Goal: Information Seeking & Learning: Find contact information

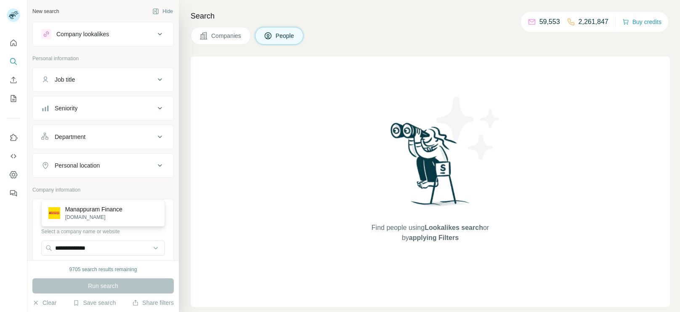
type input "**********"
click at [99, 218] on p "[DOMAIN_NAME]" at bounding box center [93, 217] width 57 height 8
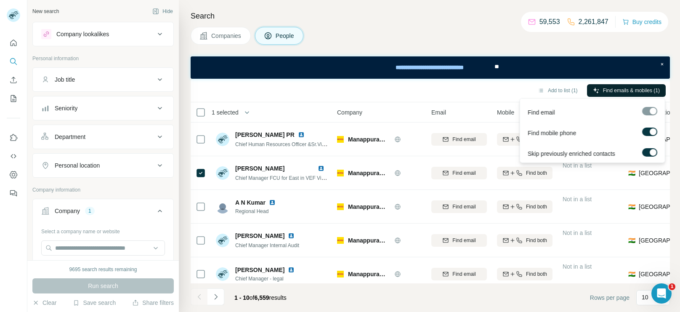
click at [608, 87] on span "Find emails & mobiles (1)" at bounding box center [631, 91] width 57 height 8
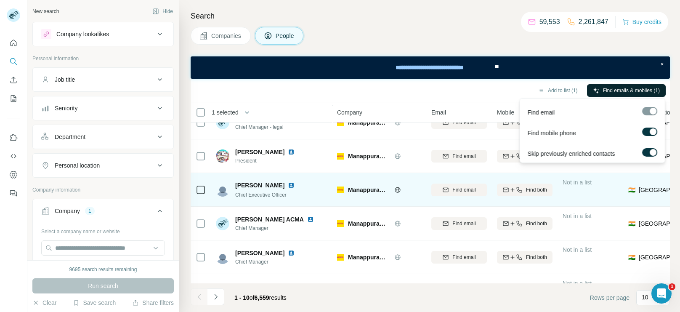
scroll to position [176, 0]
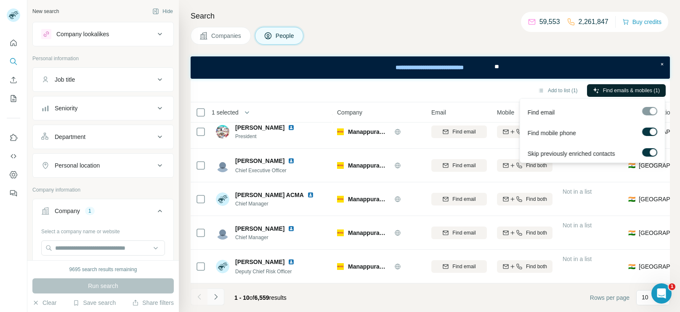
click at [221, 291] on button "Navigate to next page" at bounding box center [216, 296] width 17 height 17
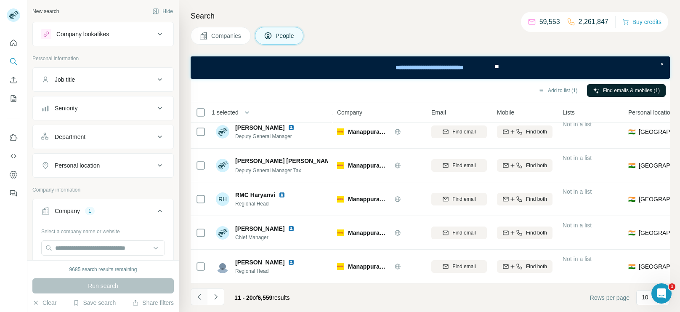
click at [193, 295] on button "Navigate to previous page" at bounding box center [199, 296] width 17 height 17
click at [212, 288] on button "Navigate to next page" at bounding box center [216, 296] width 17 height 17
click at [211, 302] on button "Navigate to next page" at bounding box center [216, 296] width 17 height 17
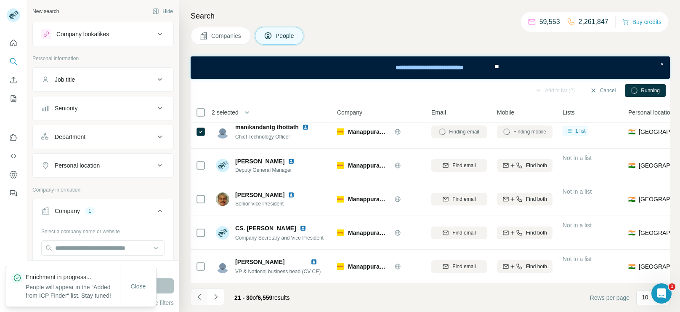
click at [198, 293] on icon "Navigate to previous page" at bounding box center [199, 297] width 8 height 8
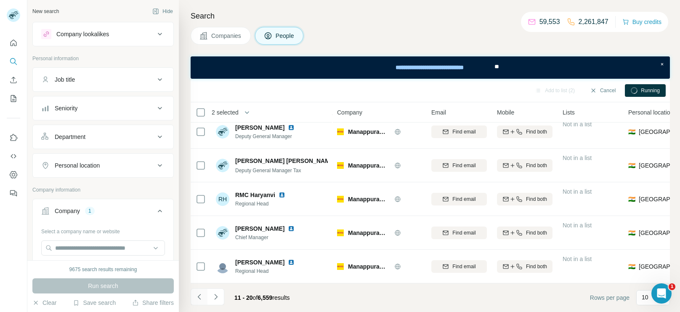
click at [198, 293] on icon "Navigate to previous page" at bounding box center [199, 297] width 8 height 8
click at [220, 296] on button "Navigate to next page" at bounding box center [216, 296] width 17 height 17
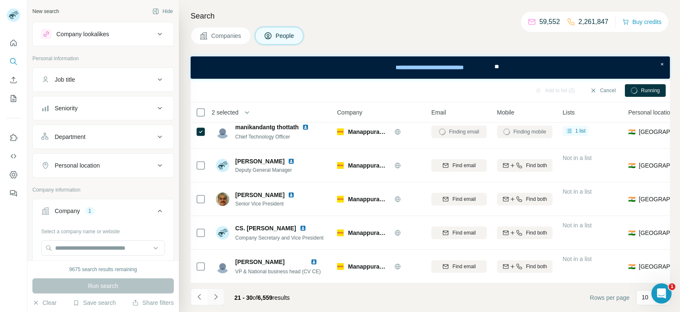
click at [222, 294] on button "Navigate to next page" at bounding box center [216, 296] width 17 height 17
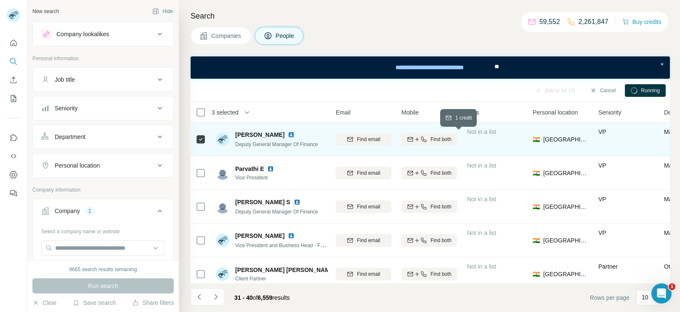
scroll to position [0, 102]
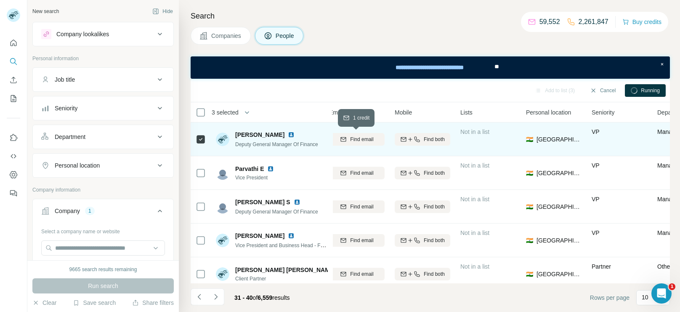
click at [370, 144] on button "Find email" at bounding box center [357, 139] width 56 height 13
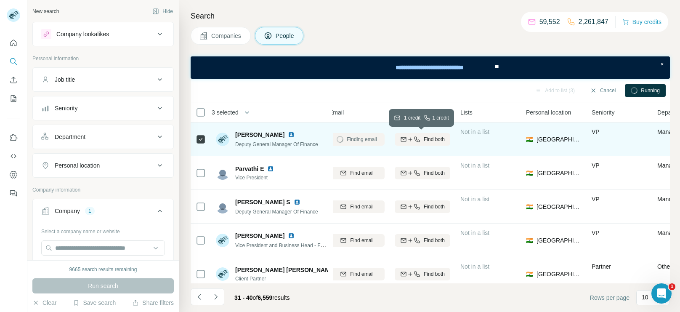
click at [450, 136] on div "Find both" at bounding box center [423, 140] width 56 height 8
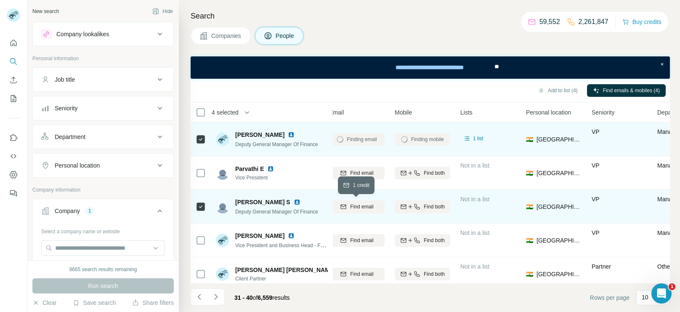
click at [353, 211] on button "Find email" at bounding box center [357, 206] width 56 height 13
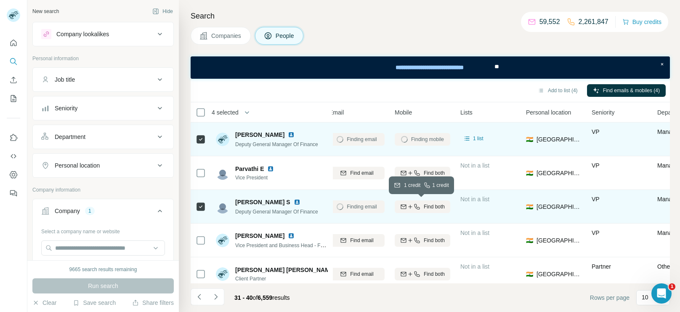
click at [443, 202] on button "Find both" at bounding box center [423, 206] width 56 height 13
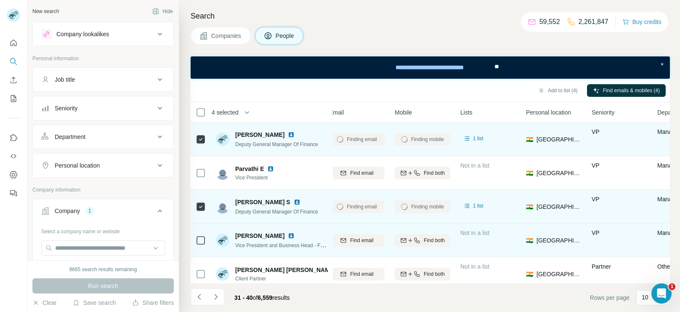
scroll to position [176, 102]
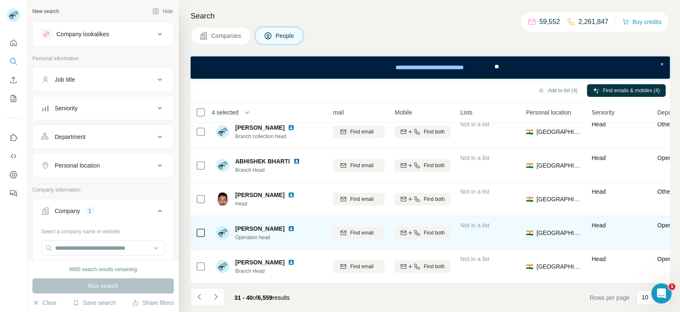
click at [206, 227] on td at bounding box center [201, 233] width 20 height 34
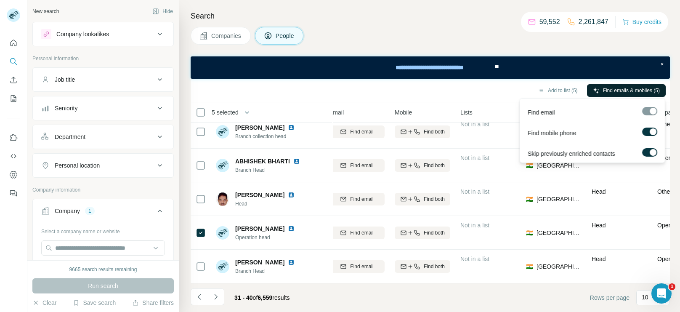
click at [618, 93] on span "Find emails & mobiles (5)" at bounding box center [631, 91] width 57 height 8
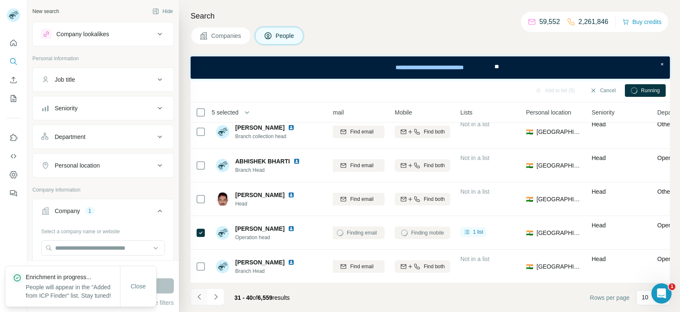
click at [203, 299] on icon "Navigate to previous page" at bounding box center [199, 297] width 8 height 8
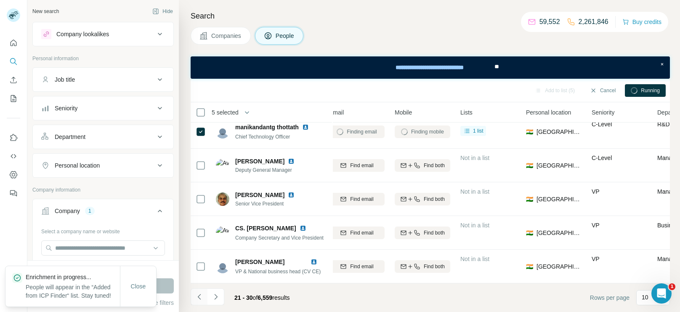
click at [203, 299] on icon "Navigate to previous page" at bounding box center [199, 297] width 8 height 8
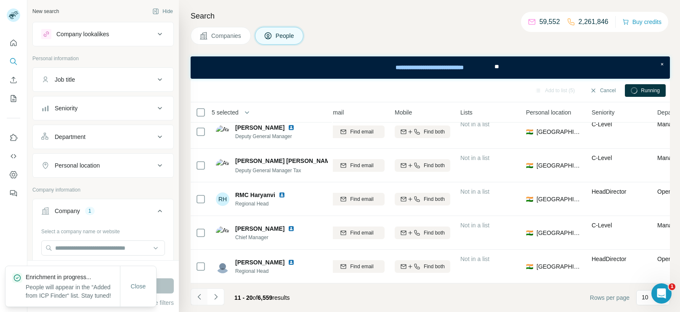
click at [203, 299] on icon "Navigate to previous page" at bounding box center [199, 297] width 8 height 8
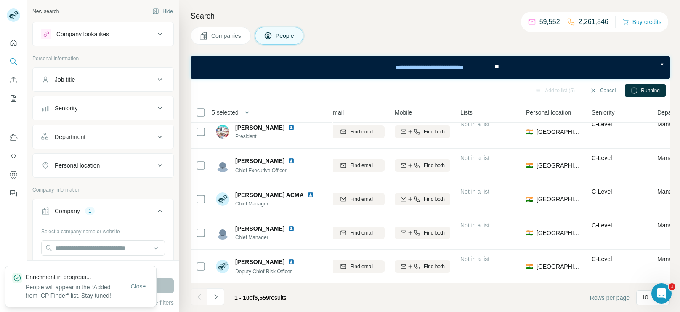
click at [195, 294] on div at bounding box center [199, 296] width 17 height 17
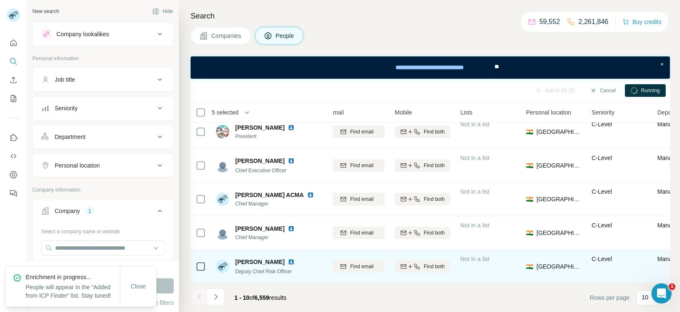
scroll to position [0, 102]
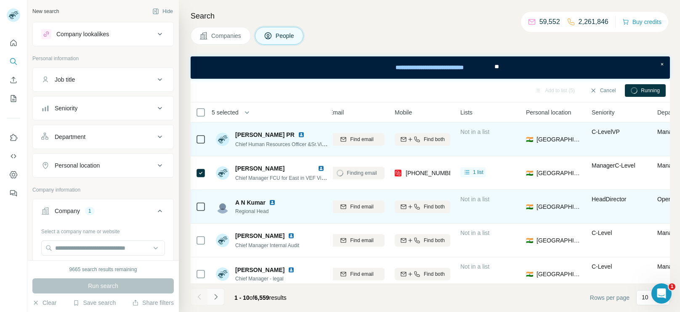
click at [216, 297] on icon "Navigate to next page" at bounding box center [215, 296] width 3 height 5
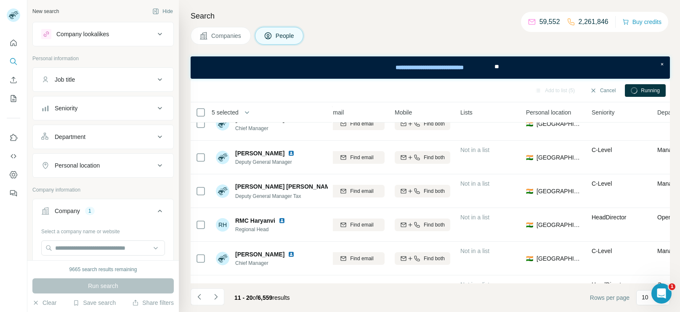
scroll to position [176, 102]
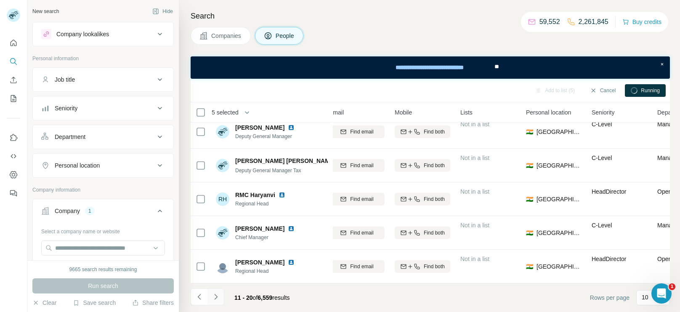
click at [217, 299] on icon "Navigate to next page" at bounding box center [216, 297] width 8 height 8
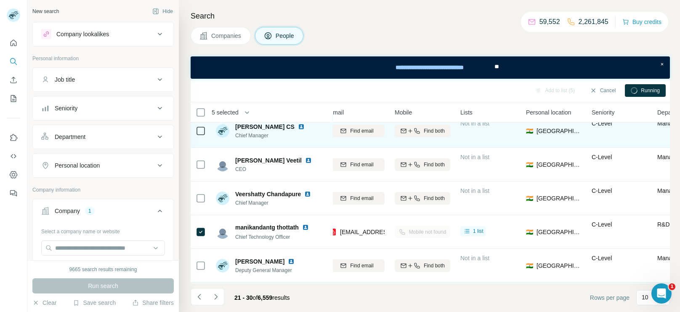
scroll to position [76, 102]
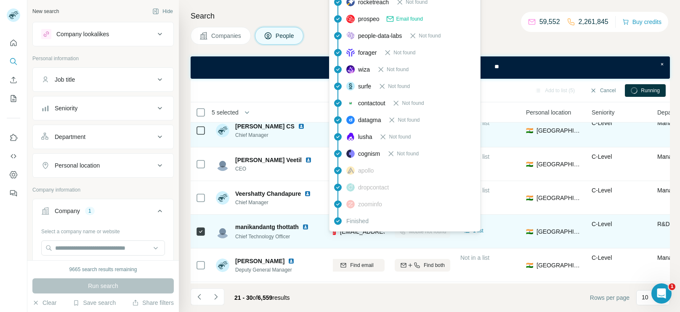
click at [341, 231] on span "[EMAIL_ADDRESS][DOMAIN_NAME]" at bounding box center [390, 231] width 100 height 7
click at [341, 232] on span "[EMAIL_ADDRESS][DOMAIN_NAME]" at bounding box center [390, 231] width 100 height 7
click at [362, 231] on span "[EMAIL_ADDRESS][DOMAIN_NAME]" at bounding box center [390, 231] width 100 height 7
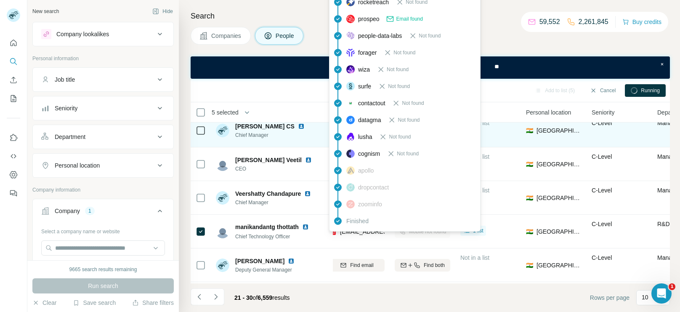
click at [387, 229] on div "findymail Not found leadmagic Not found hunter Not found rocketreach Not found …" at bounding box center [405, 86] width 152 height 291
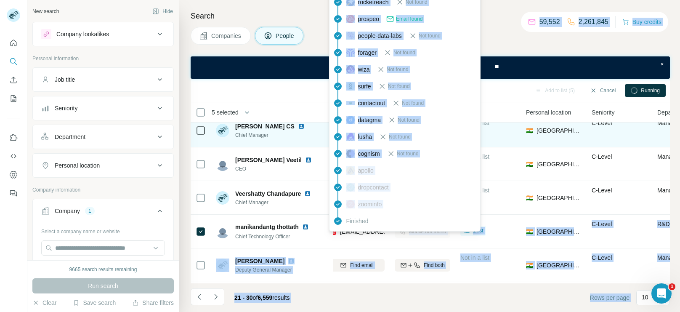
drag, startPoint x: 388, startPoint y: 229, endPoint x: 337, endPoint y: 231, distance: 50.5
click at [337, 231] on body "New search Hide Company lookalikes Personal information Job title Seniority Dep…" at bounding box center [340, 187] width 680 height 375
click at [337, 231] on div "findymail Not found leadmagic Not found hunter Not found rocketreach Not found …" at bounding box center [405, 86] width 152 height 291
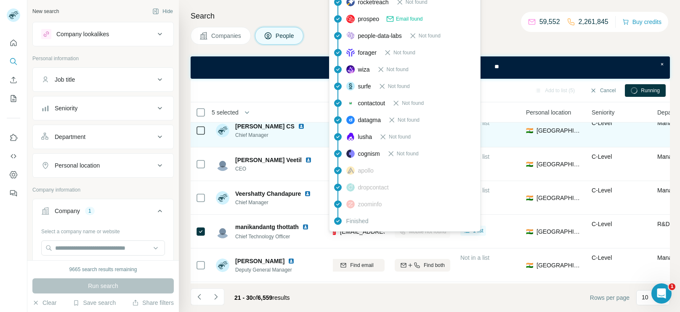
click at [337, 231] on div "[EMAIL_ADDRESS][DOMAIN_NAME]" at bounding box center [381, 231] width 104 height 8
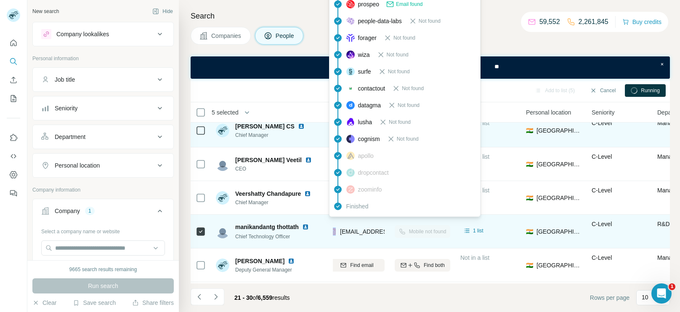
click at [354, 232] on span "[EMAIL_ADDRESS][DOMAIN_NAME]" at bounding box center [390, 231] width 100 height 7
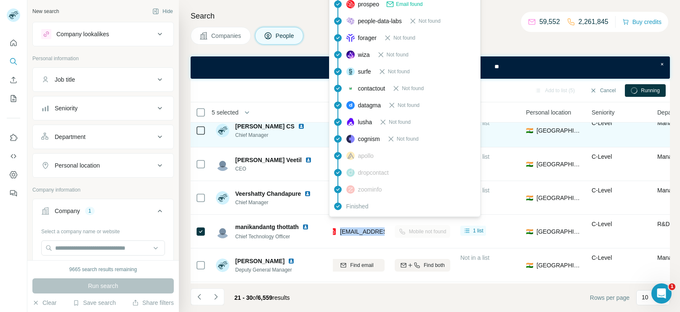
copy tr "[EMAIL_ADDRESS][DOMAIN_NAME]"
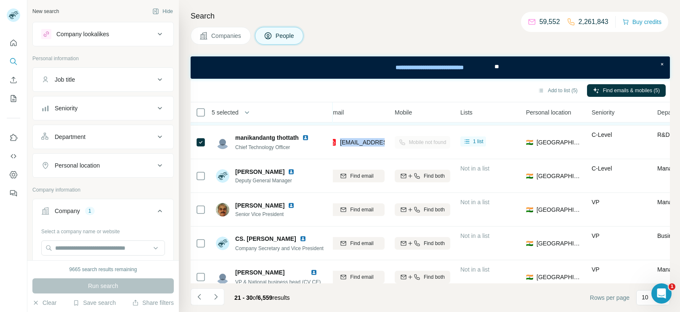
scroll to position [165, 102]
click at [203, 298] on icon "Navigate to previous page" at bounding box center [199, 297] width 8 height 8
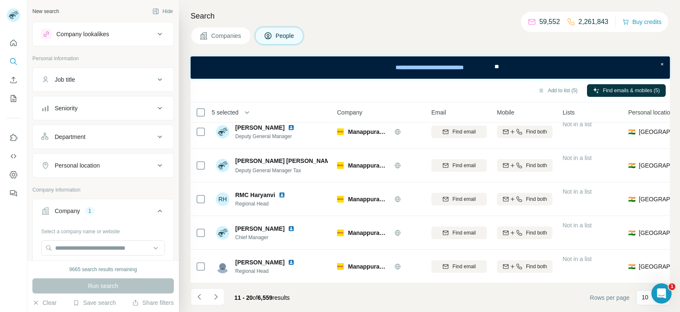
scroll to position [0, 0]
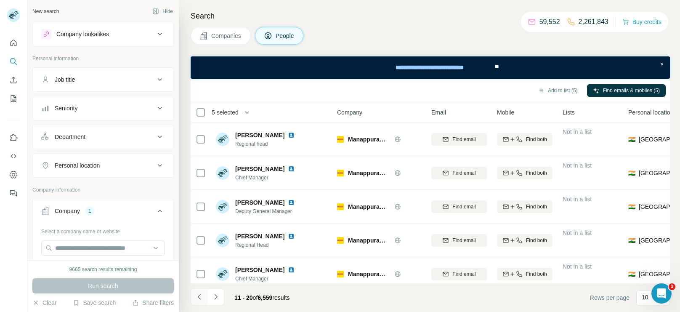
click at [196, 302] on button "Navigate to previous page" at bounding box center [199, 296] width 17 height 17
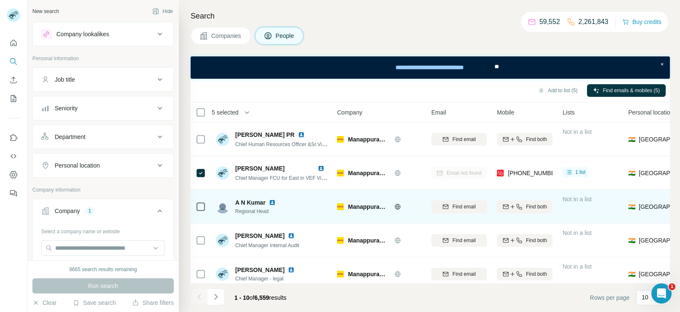
scroll to position [176, 0]
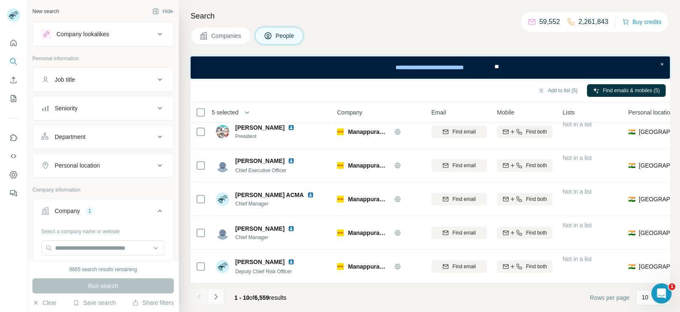
click at [219, 300] on icon "Navigate to next page" at bounding box center [216, 297] width 8 height 8
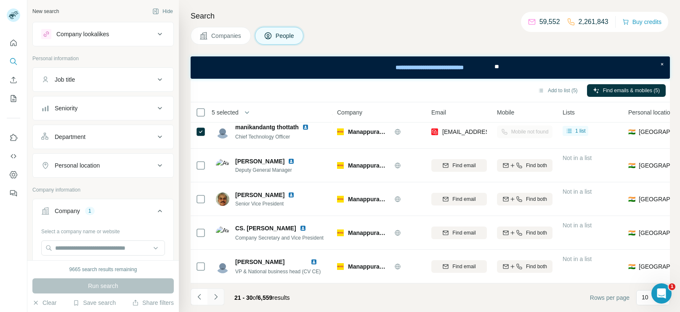
click at [219, 300] on icon "Navigate to next page" at bounding box center [216, 297] width 8 height 8
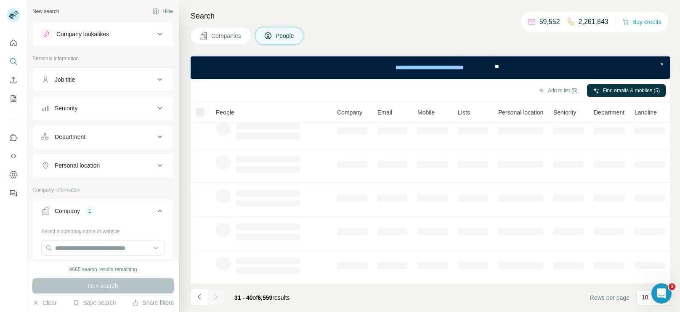
click at [219, 300] on div at bounding box center [216, 296] width 17 height 17
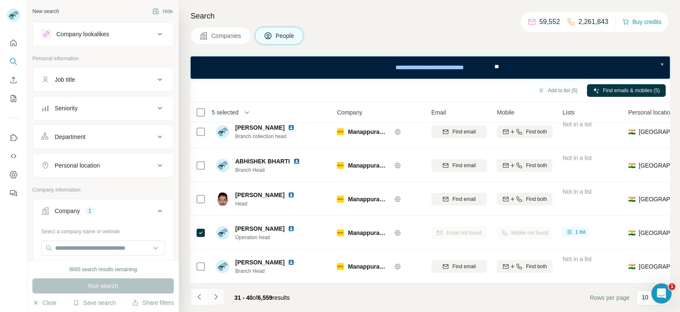
click at [212, 296] on icon "Navigate to next page" at bounding box center [216, 297] width 8 height 8
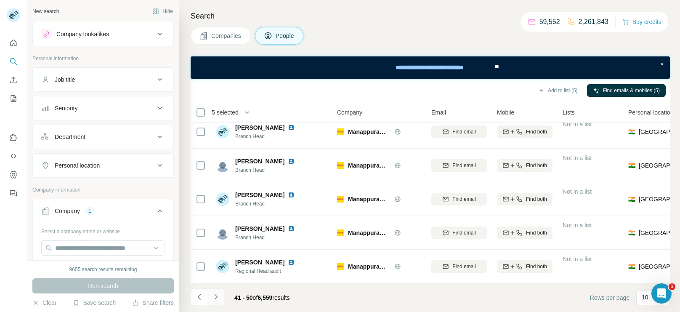
click at [213, 293] on icon "Navigate to next page" at bounding box center [216, 297] width 8 height 8
click at [218, 296] on icon "Navigate to next page" at bounding box center [216, 297] width 8 height 8
click at [217, 294] on icon "Navigate to next page" at bounding box center [216, 297] width 8 height 8
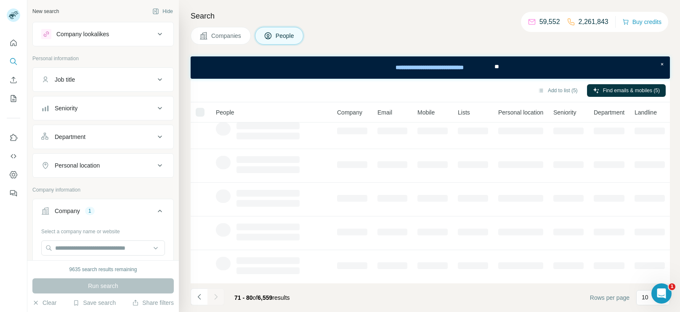
scroll to position [0, 0]
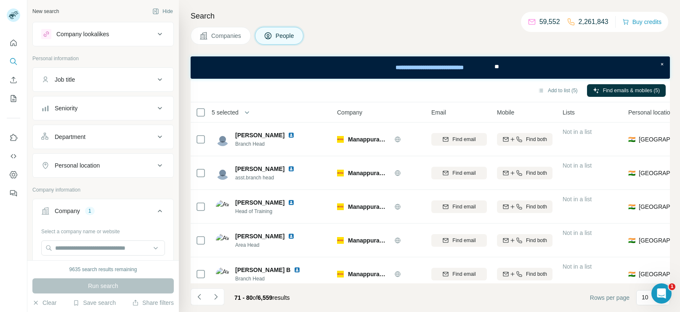
click at [313, 237] on div "[PERSON_NAME] R Area Head" at bounding box center [272, 240] width 112 height 23
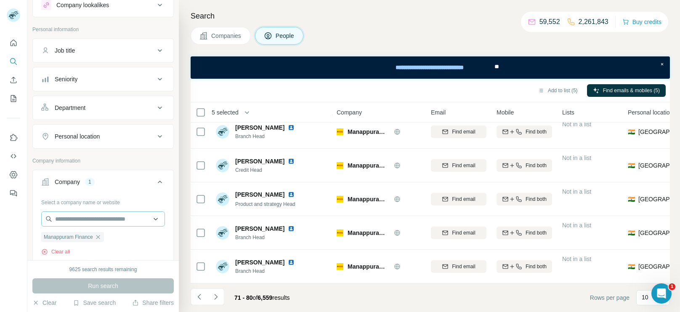
scroll to position [27, 0]
click at [57, 255] on button "Clear all" at bounding box center [55, 254] width 29 height 8
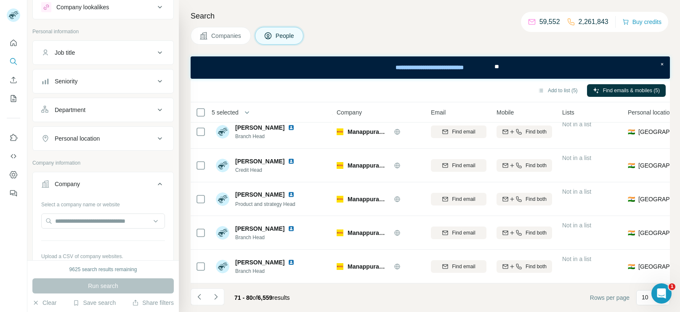
click at [122, 207] on div "Select a company name or website" at bounding box center [103, 202] width 124 height 11
click at [114, 214] on input "text" at bounding box center [103, 220] width 124 height 15
paste input "**********"
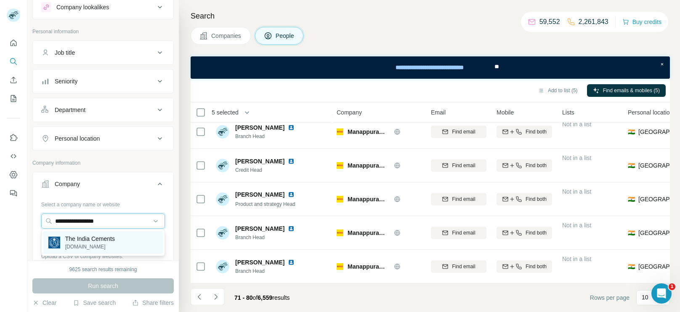
type input "**********"
click at [96, 242] on p "The India Cements" at bounding box center [90, 239] width 50 height 8
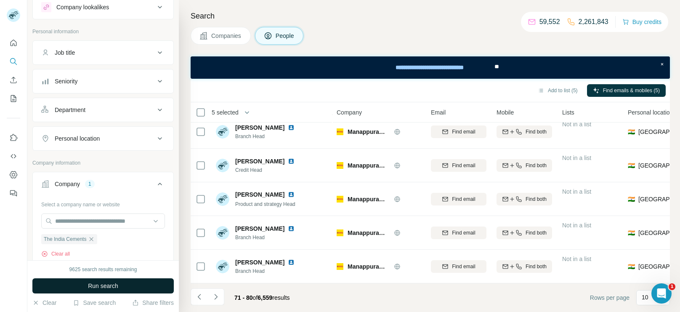
click at [105, 279] on button "Run search" at bounding box center [102, 285] width 141 height 15
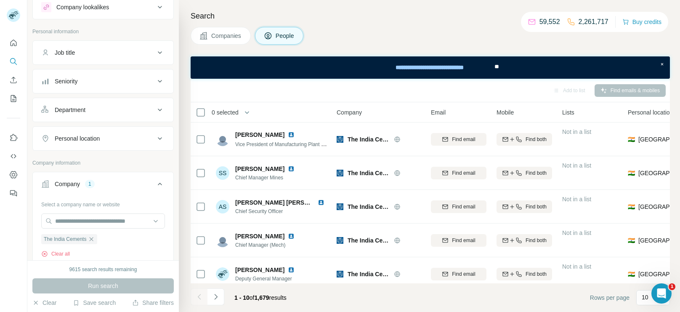
scroll to position [176, 0]
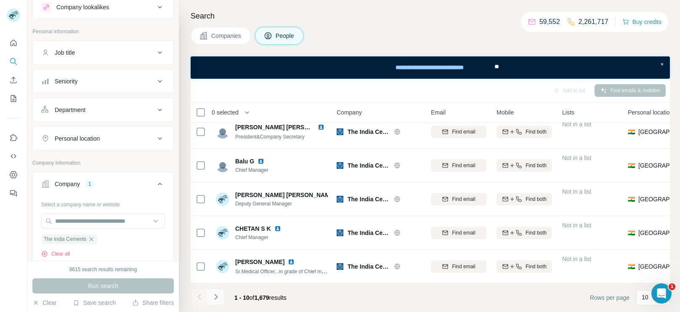
click at [218, 299] on icon "Navigate to next page" at bounding box center [216, 297] width 8 height 8
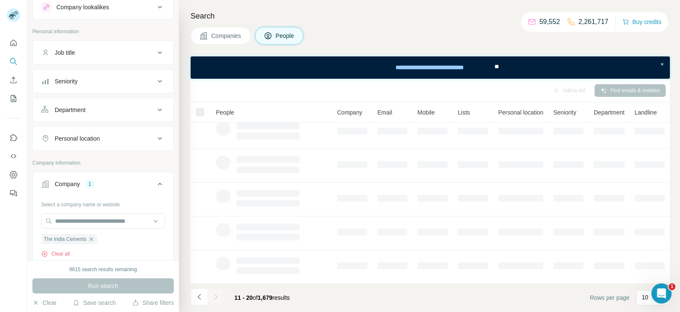
scroll to position [0, 0]
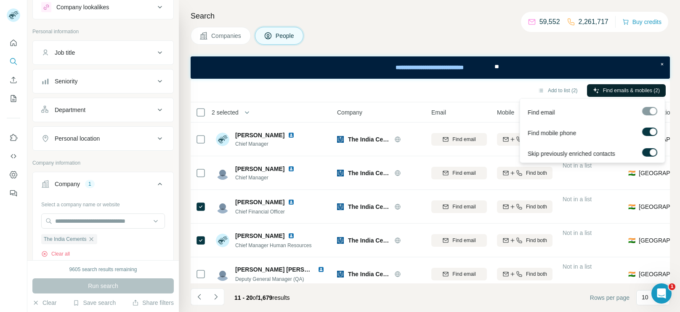
click at [623, 87] on span "Find emails & mobiles (2)" at bounding box center [631, 91] width 57 height 8
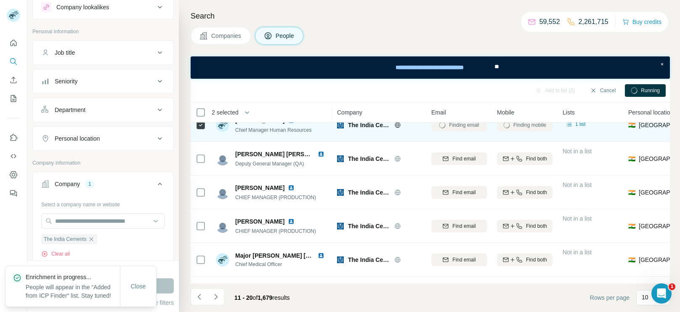
scroll to position [118, 0]
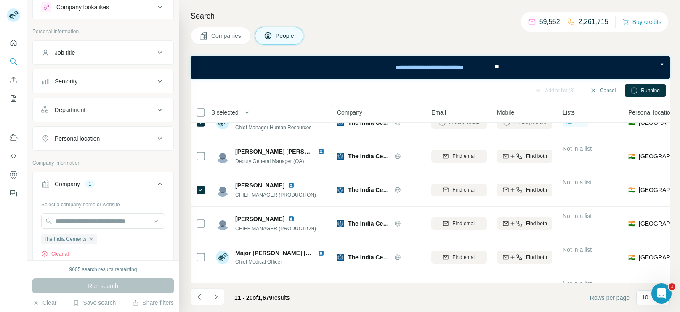
click at [653, 89] on span "Running" at bounding box center [650, 91] width 19 height 8
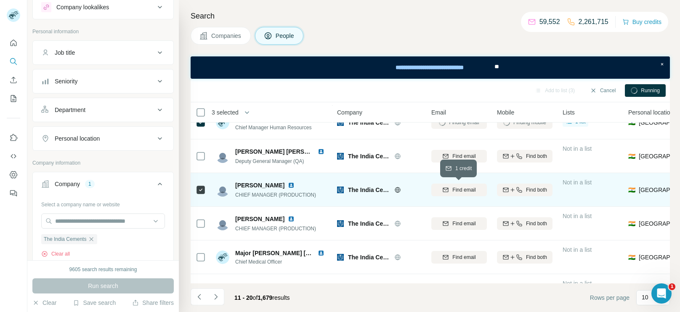
click at [470, 190] on span "Find email" at bounding box center [464, 190] width 23 height 8
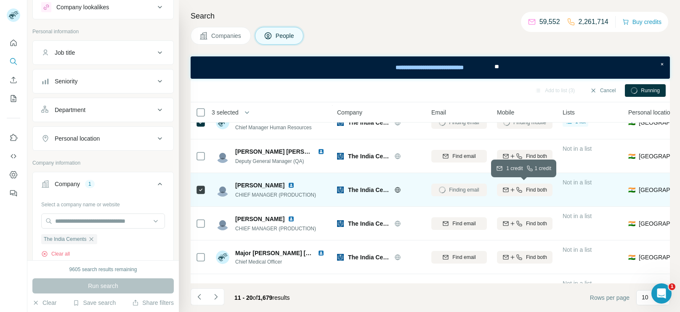
click at [526, 187] on span "Find both" at bounding box center [536, 190] width 21 height 8
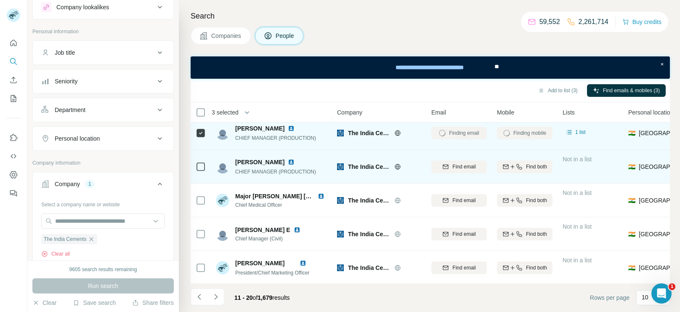
scroll to position [176, 0]
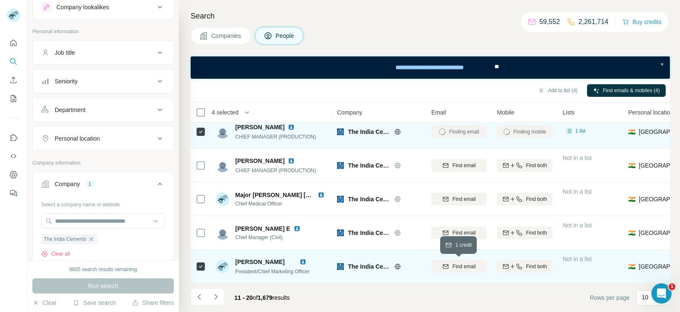
click at [467, 264] on span "Find email" at bounding box center [464, 267] width 23 height 8
click at [531, 267] on span "Find both" at bounding box center [536, 267] width 21 height 8
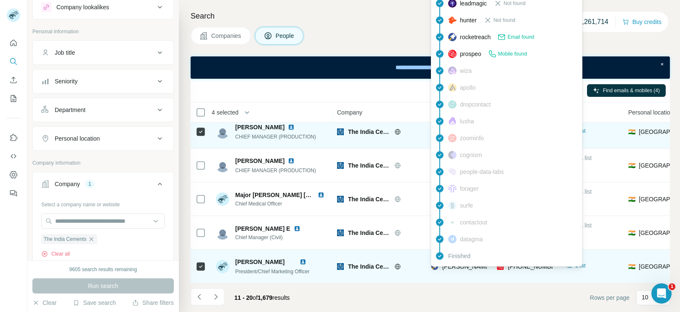
click at [471, 267] on span "[PERSON_NAME][EMAIL_ADDRESS][DOMAIN_NAME]" at bounding box center [517, 266] width 148 height 7
copy span "[PERSON_NAME][EMAIL_ADDRESS][DOMAIN_NAME]"
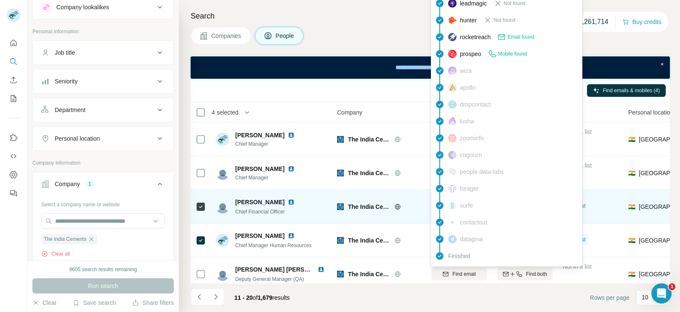
click at [344, 208] on div "The India Cements" at bounding box center [379, 207] width 84 height 8
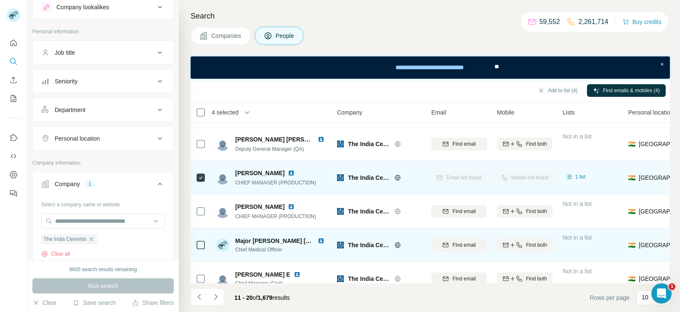
scroll to position [176, 0]
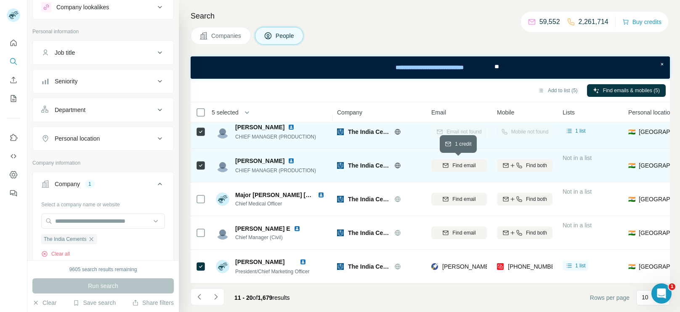
click at [457, 166] on span "Find email" at bounding box center [464, 166] width 23 height 8
click at [213, 294] on icon "Navigate to next page" at bounding box center [216, 297] width 8 height 8
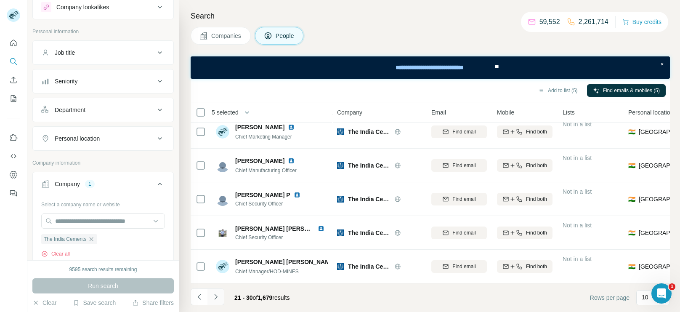
click at [223, 296] on button "Navigate to next page" at bounding box center [216, 296] width 17 height 17
click at [198, 301] on button "Navigate to previous page" at bounding box center [199, 296] width 17 height 17
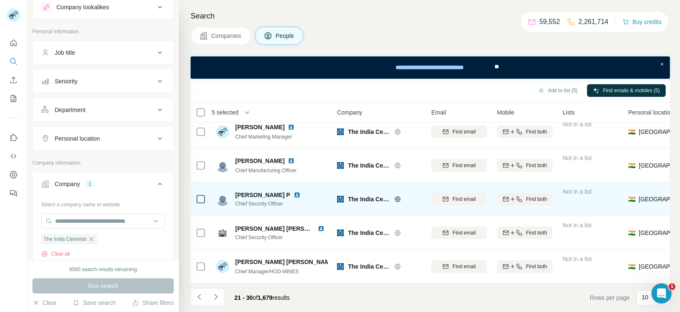
scroll to position [0, 0]
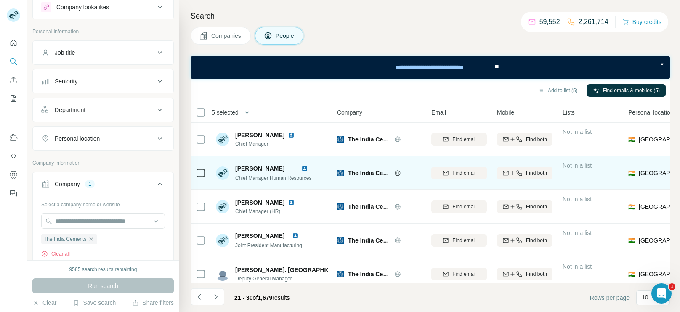
click at [213, 175] on td "[PERSON_NAME] Chief Manager Human Resources" at bounding box center [272, 173] width 122 height 34
click at [197, 168] on icon at bounding box center [201, 173] width 10 height 10
click at [457, 174] on span "Find email" at bounding box center [464, 173] width 23 height 8
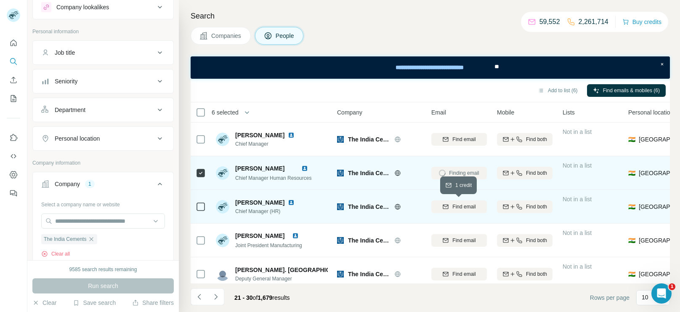
click at [465, 212] on button "Find email" at bounding box center [460, 206] width 56 height 13
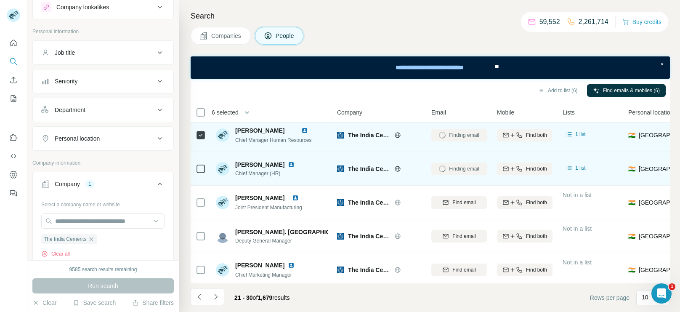
scroll to position [53, 0]
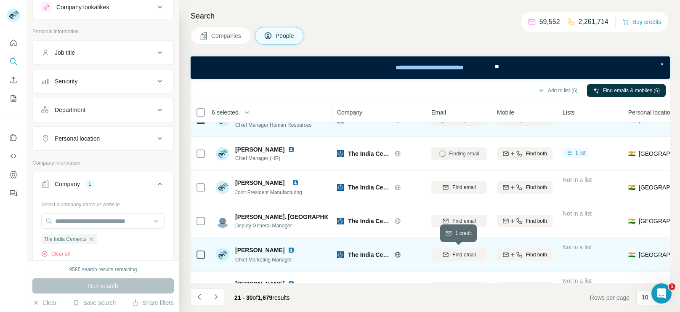
click at [457, 251] on span "Find email" at bounding box center [464, 255] width 23 height 8
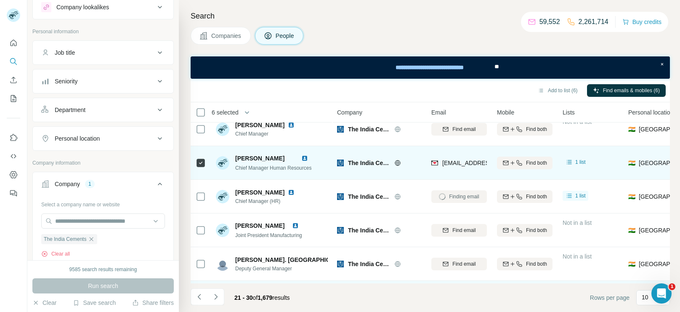
scroll to position [0, 0]
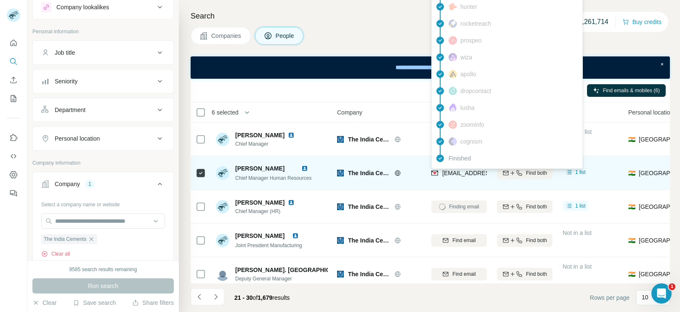
click at [462, 175] on span "[EMAIL_ADDRESS][DOMAIN_NAME]" at bounding box center [493, 173] width 100 height 7
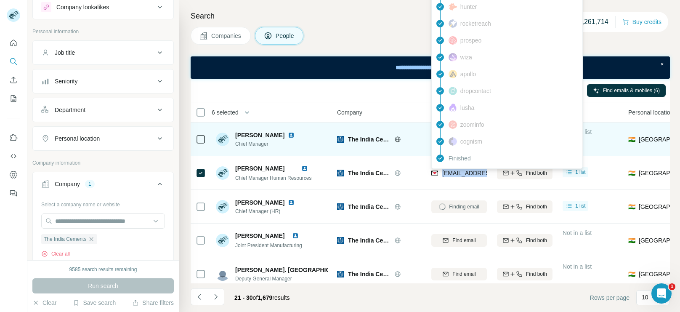
click at [298, 154] on td "[PERSON_NAME] Chief Manager" at bounding box center [272, 140] width 122 height 34
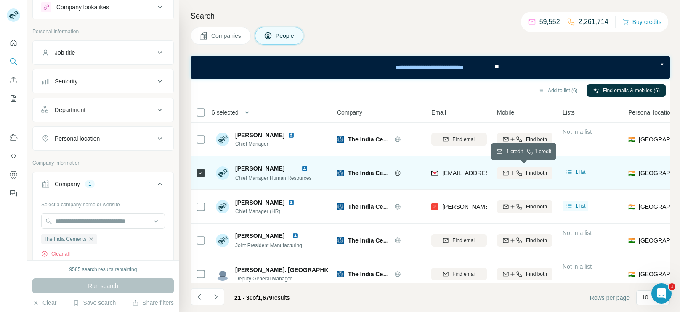
click at [530, 172] on span "Find both" at bounding box center [536, 173] width 21 height 8
drag, startPoint x: 316, startPoint y: 179, endPoint x: 233, endPoint y: 181, distance: 83.0
click at [233, 181] on div "[PERSON_NAME] Chief Manager Human Resources" at bounding box center [264, 173] width 96 height 18
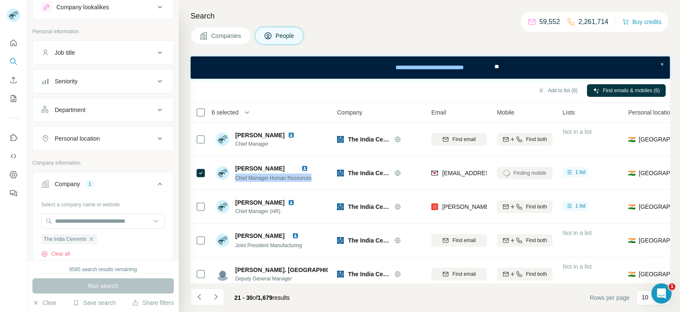
copy span "Chief Manager Human Resources"
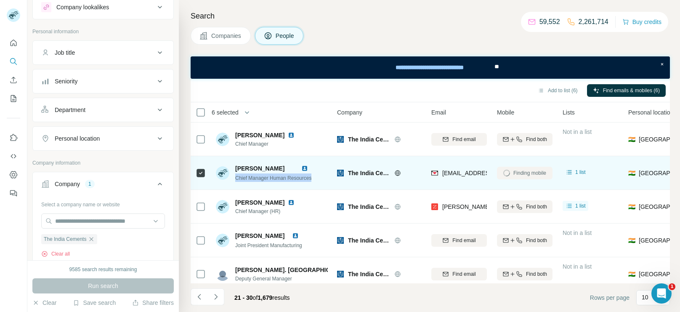
drag, startPoint x: 233, startPoint y: 164, endPoint x: 313, endPoint y: 165, distance: 80.0
click at [312, 165] on div "[PERSON_NAME] Chief Manager Human Resources" at bounding box center [264, 173] width 96 height 18
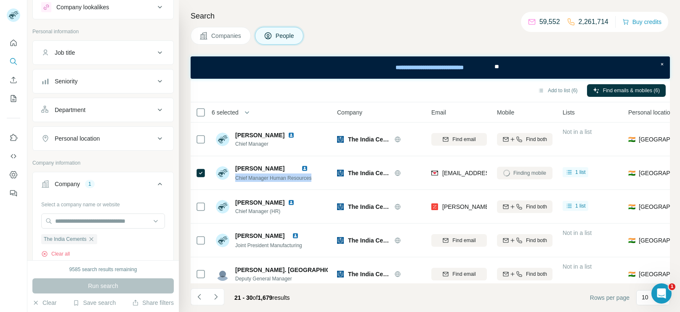
copy span "[PERSON_NAME]"
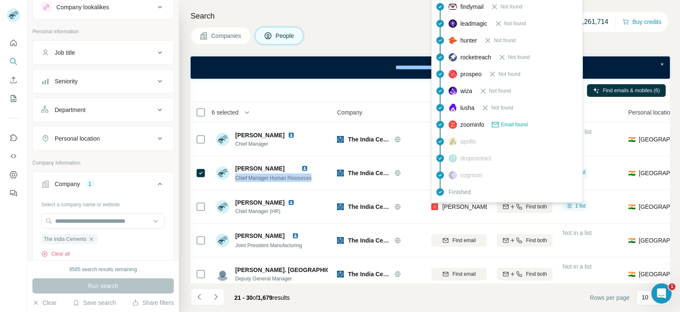
click at [459, 205] on span "[PERSON_NAME][EMAIL_ADDRESS][DOMAIN_NAME]" at bounding box center [517, 206] width 148 height 7
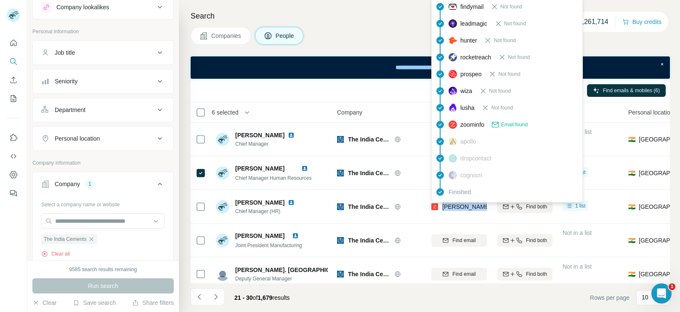
copy tr "[PERSON_NAME][EMAIL_ADDRESS][DOMAIN_NAME]"
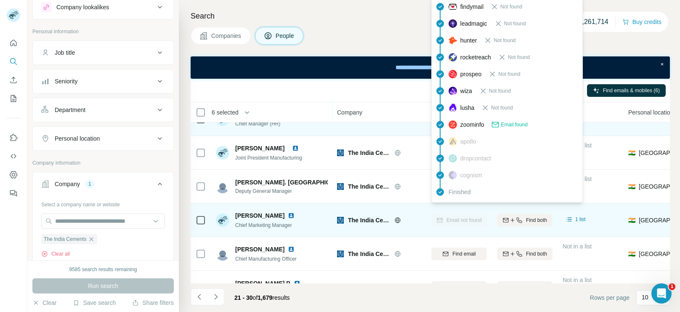
scroll to position [176, 0]
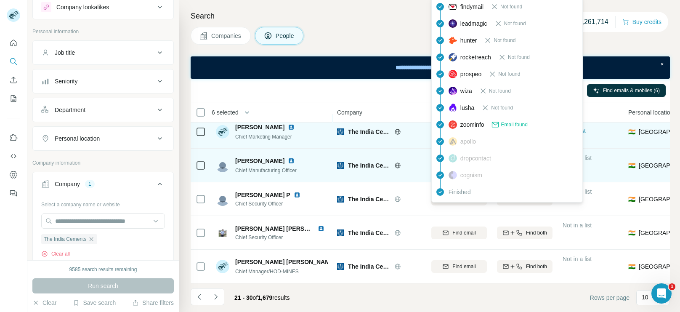
click at [323, 150] on td "[PERSON_NAME] Chief Manufacturing Officer" at bounding box center [272, 166] width 122 height 34
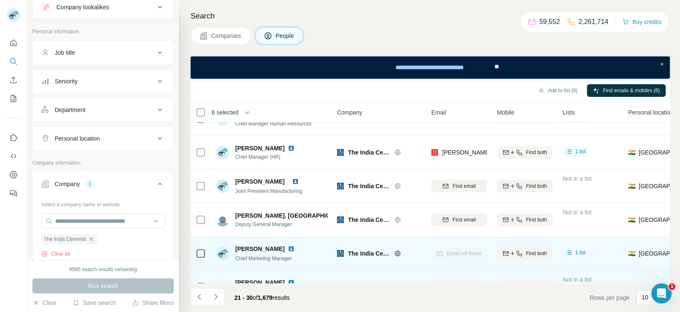
scroll to position [0, 0]
